Goal: Transaction & Acquisition: Subscribe to service/newsletter

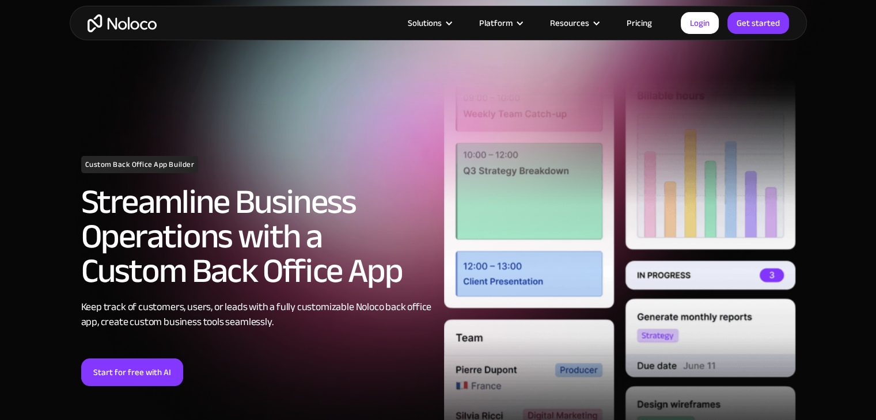
scroll to position [58, 0]
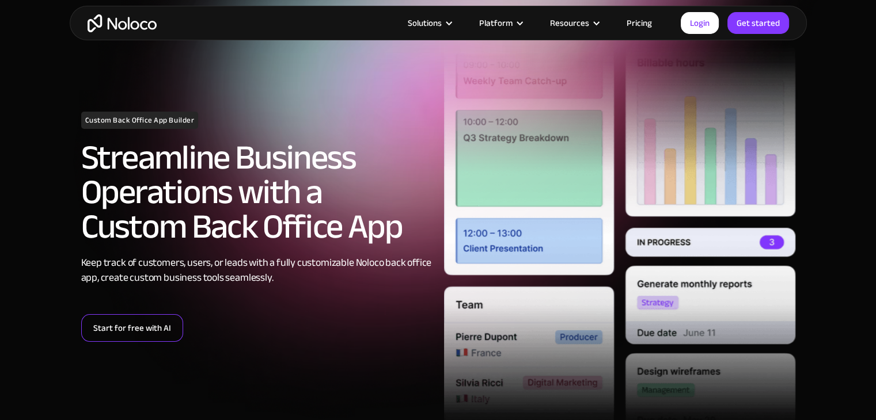
click at [157, 321] on link "Start for free with AI" at bounding box center [132, 328] width 102 height 28
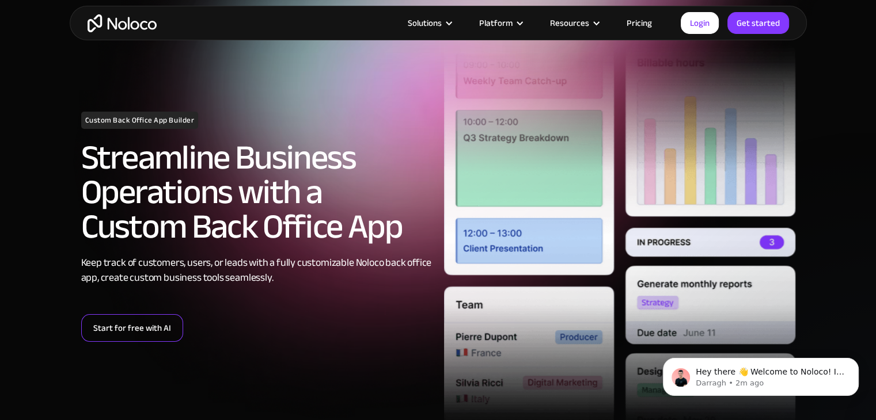
scroll to position [0, 0]
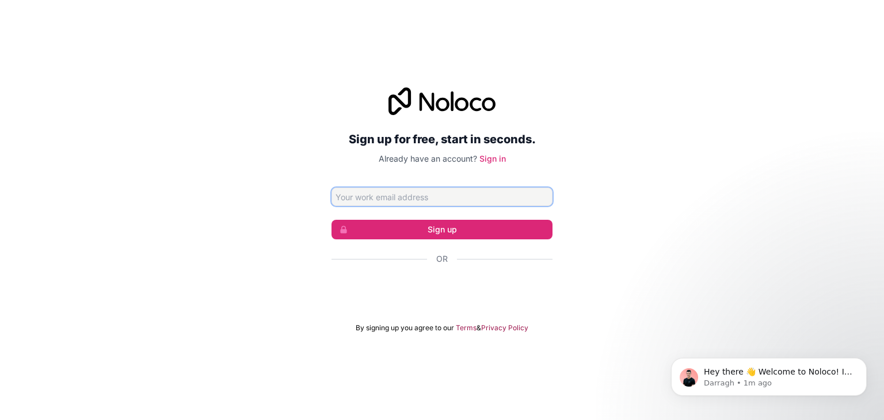
click at [421, 197] on input "Email address" at bounding box center [442, 197] width 221 height 18
click at [565, 277] on div "Sign up for free, start in seconds. Already have an account? Sign in Sign up Or…" at bounding box center [442, 210] width 884 height 278
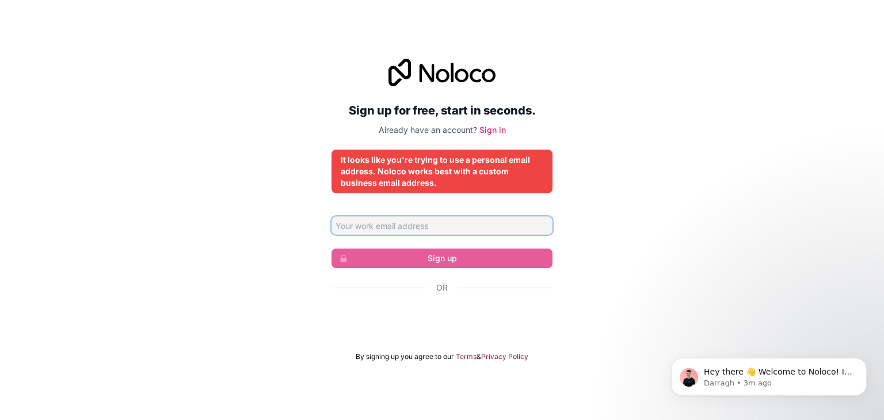
click at [398, 236] on form "Sign up Or By signing up you agree to our Terms & Privacy Policy" at bounding box center [442, 288] width 221 height 145
